Goal: Check status: Check status

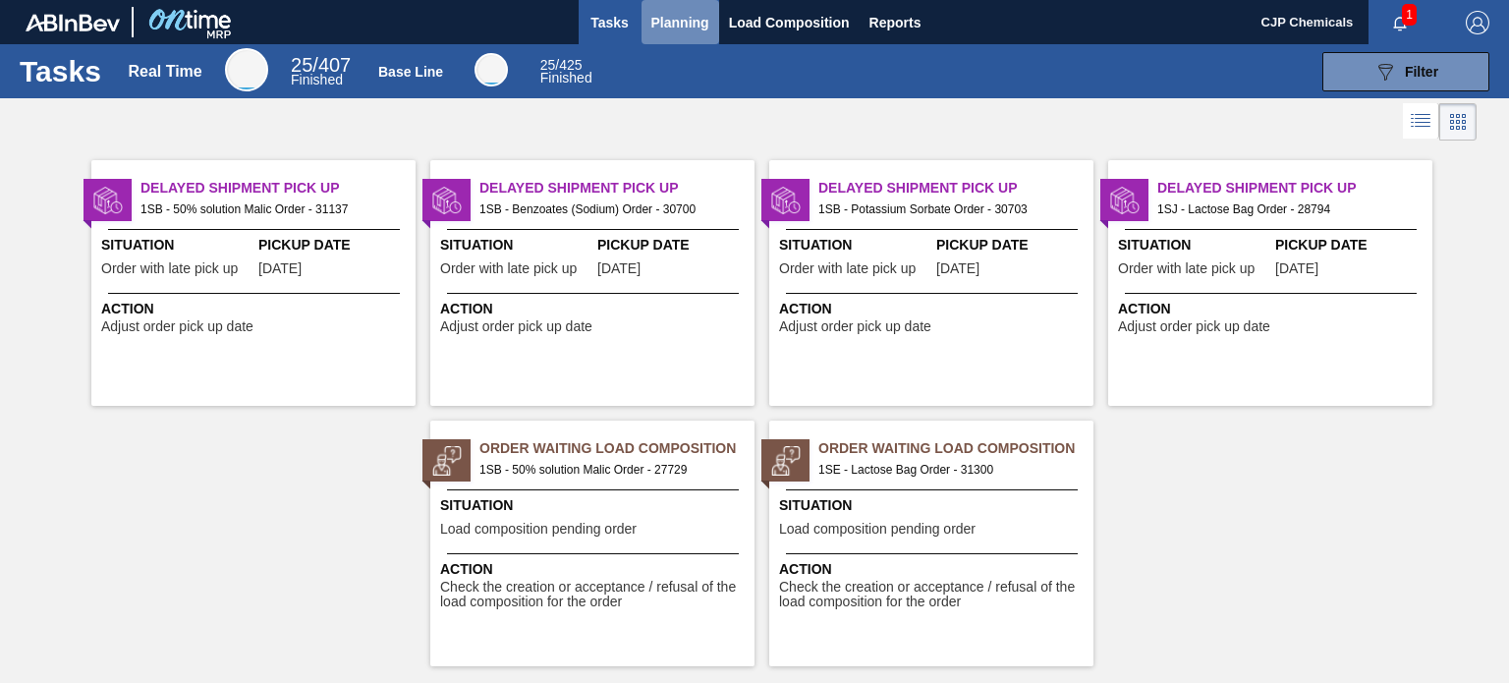
click at [673, 19] on span "Planning" at bounding box center [680, 23] width 58 height 24
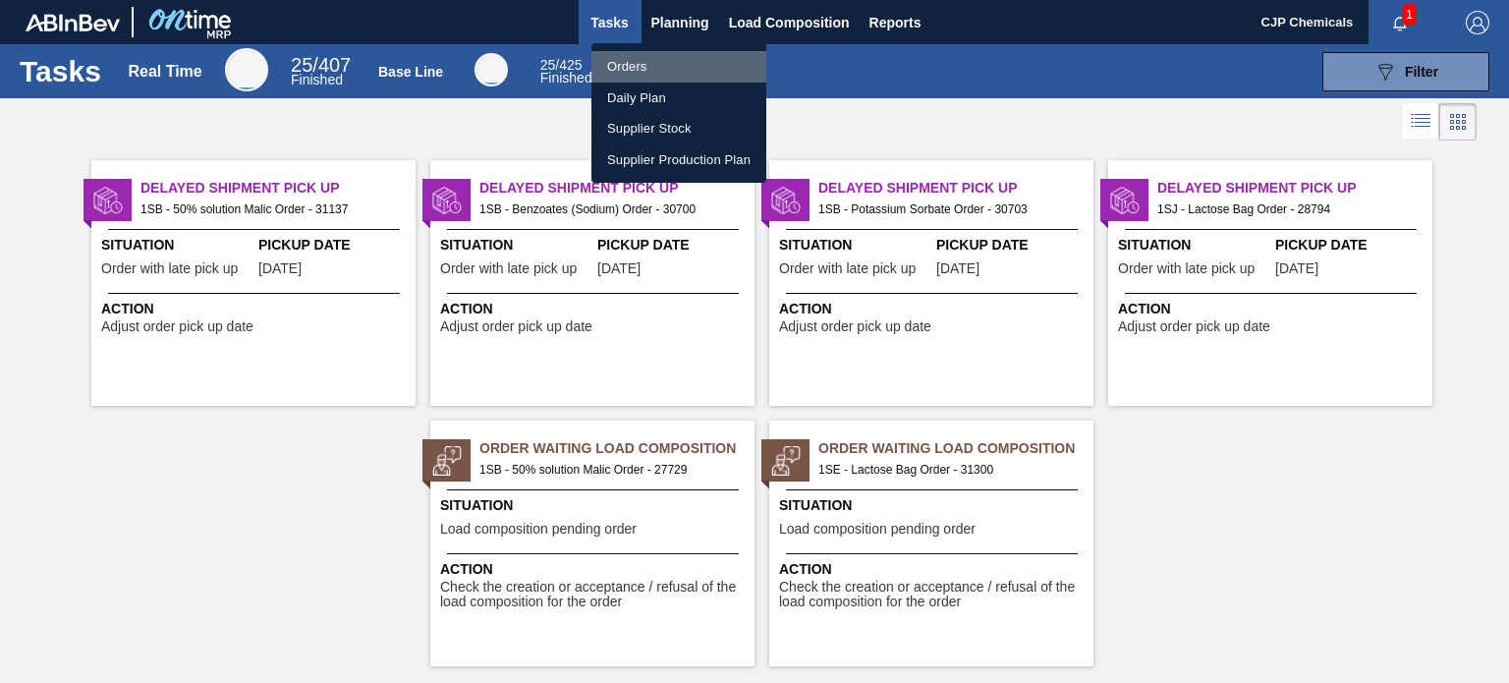
click at [644, 66] on li "Orders" at bounding box center [678, 66] width 175 height 31
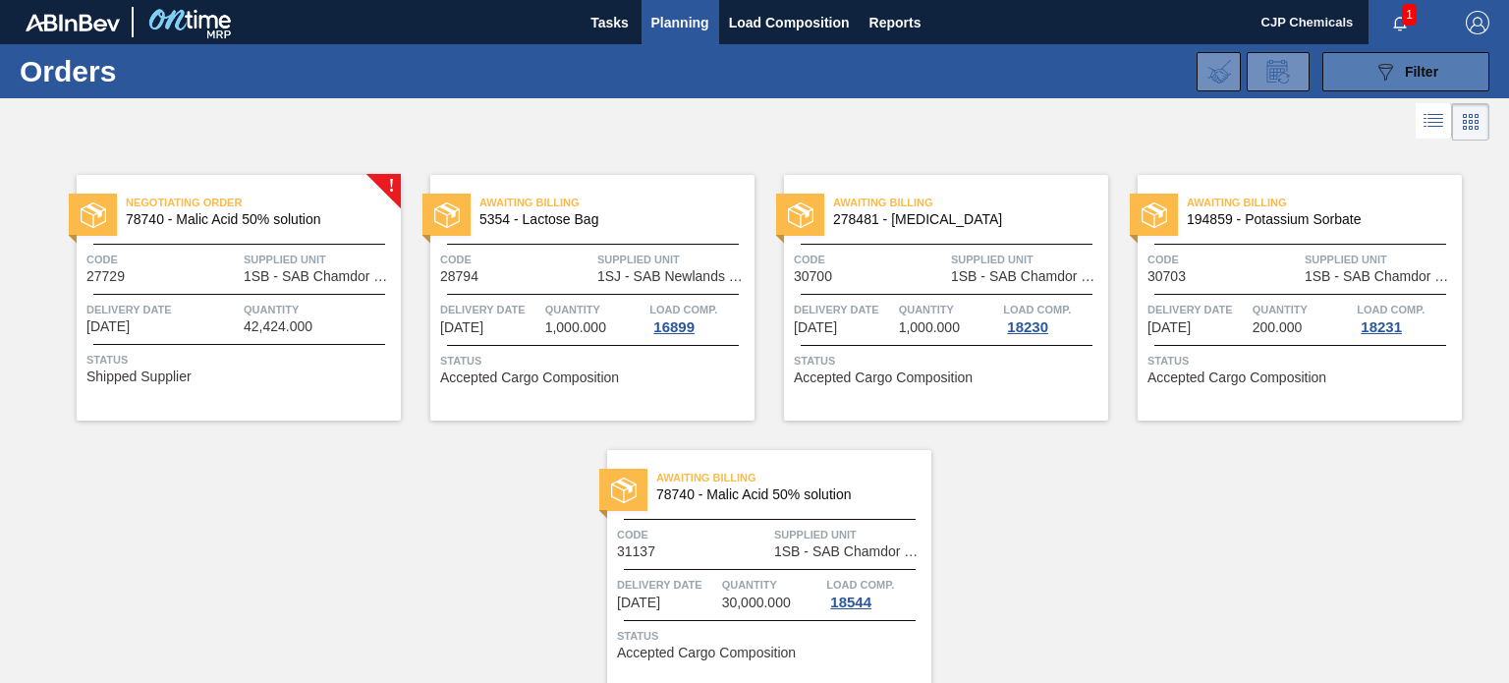
click at [1432, 66] on span "Filter" at bounding box center [1421, 72] width 33 height 16
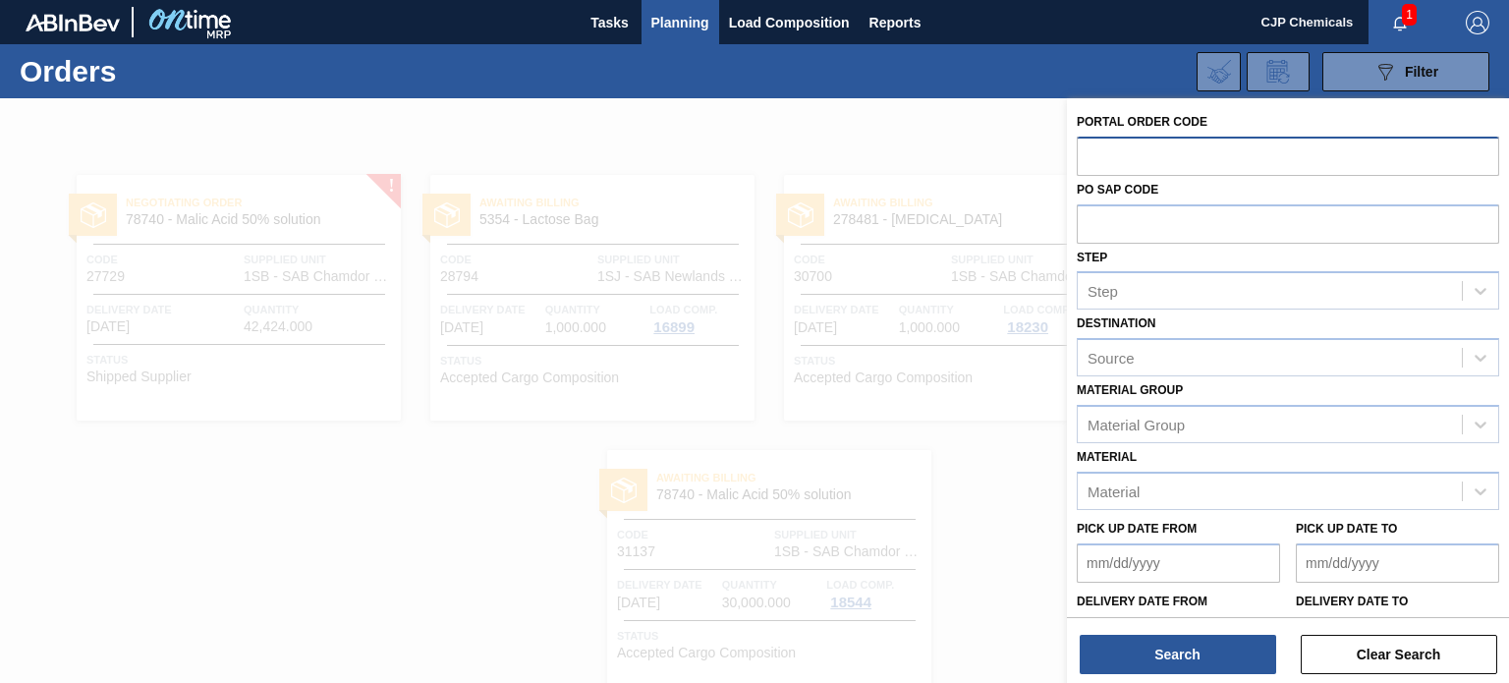
click at [1203, 137] on input "text" at bounding box center [1288, 155] width 422 height 37
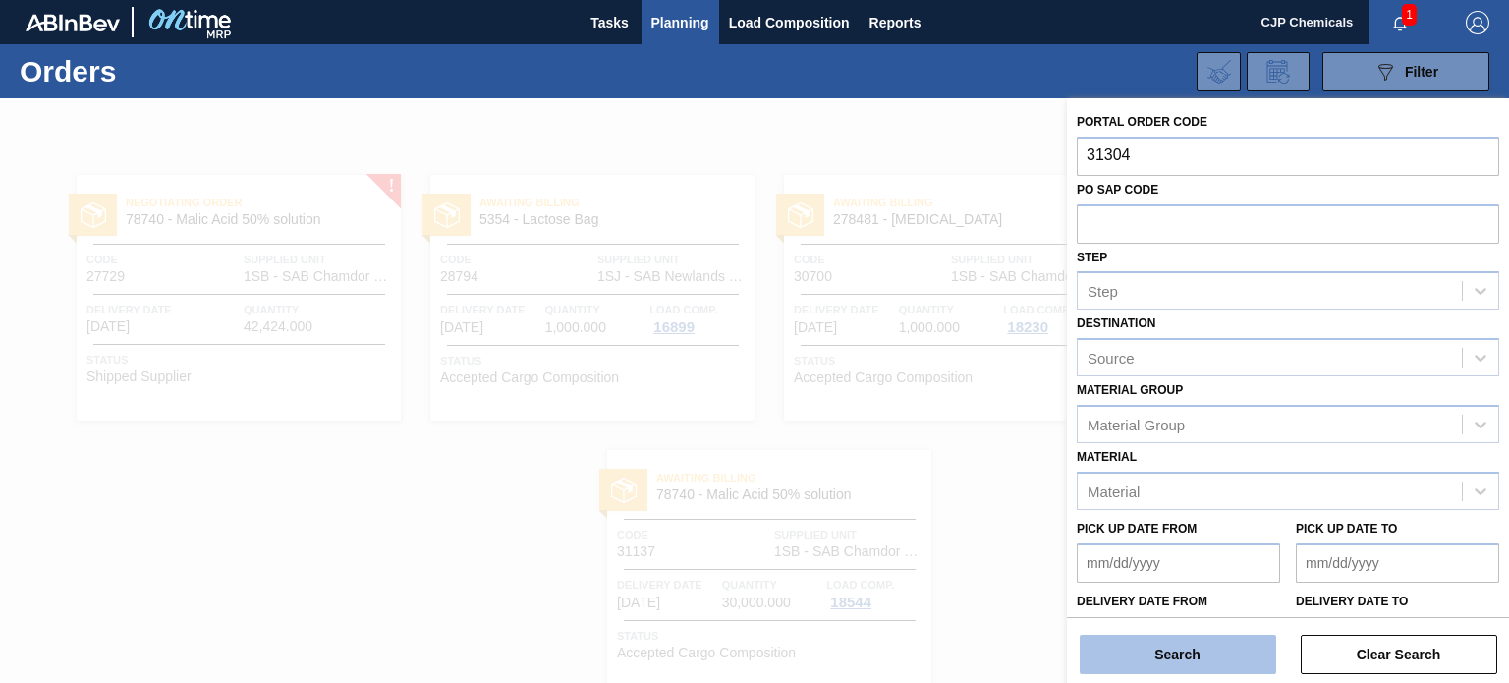
type input "31304"
click at [1124, 671] on button "Search" at bounding box center [1178, 654] width 196 height 39
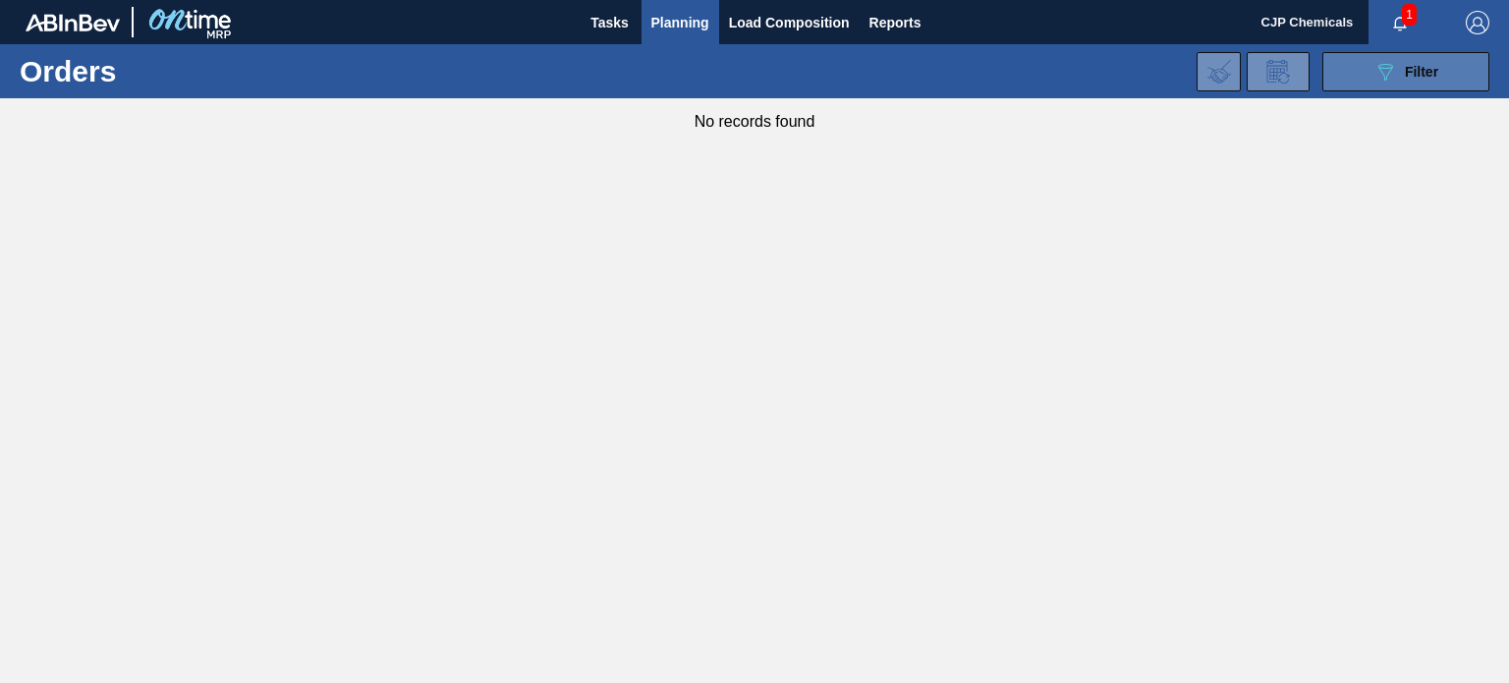
click at [1369, 70] on button "089F7B8B-B2A5-4AFE-B5C0-19BA573D28AC Filter" at bounding box center [1405, 71] width 167 height 39
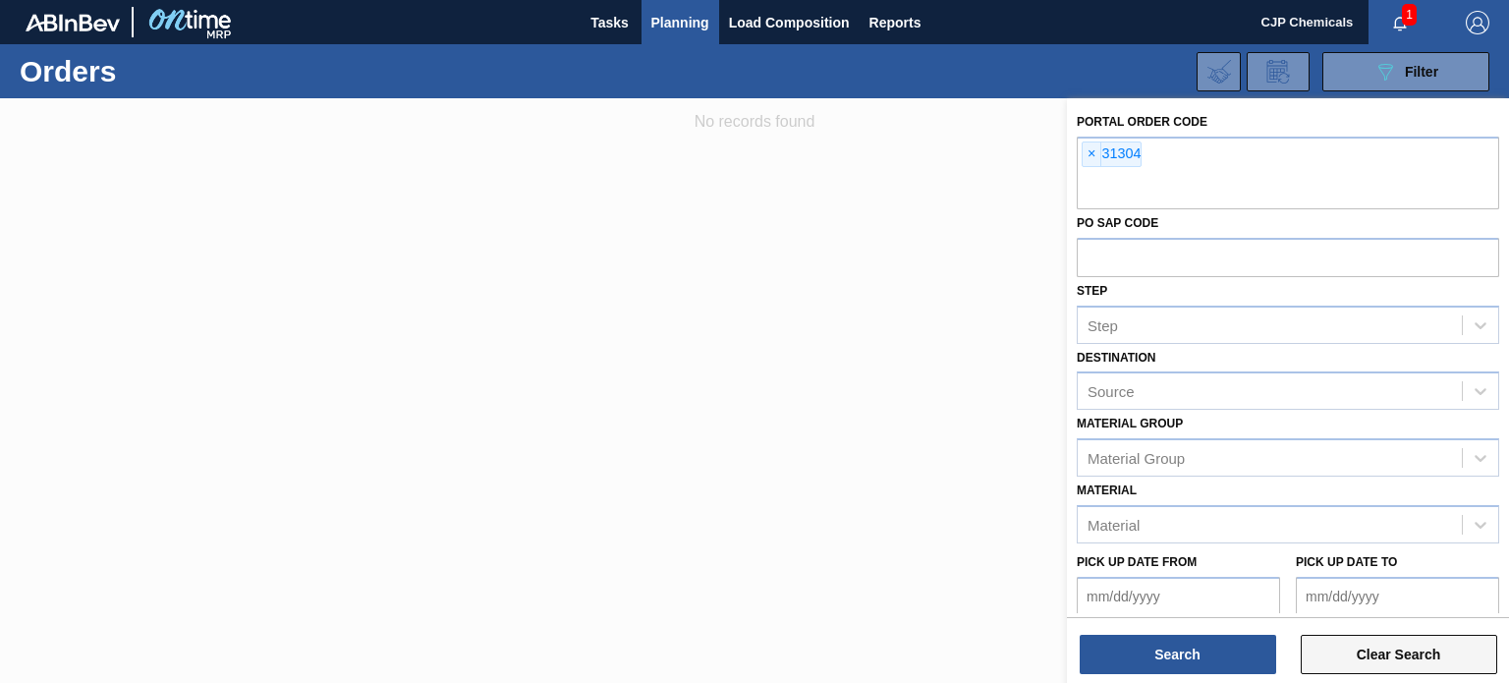
click at [1348, 654] on button "Clear Search" at bounding box center [1399, 654] width 196 height 39
